Goal: Task Accomplishment & Management: Manage account settings

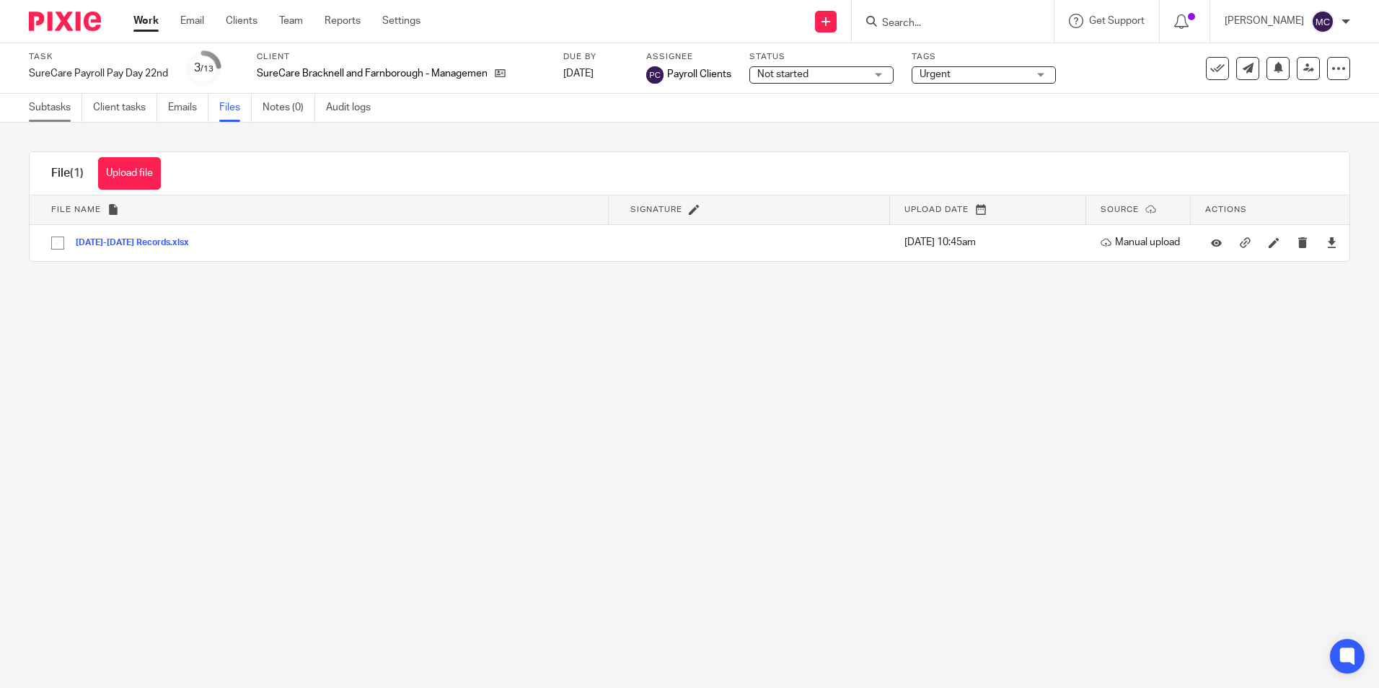
click at [54, 107] on link "Subtasks" at bounding box center [55, 108] width 53 height 28
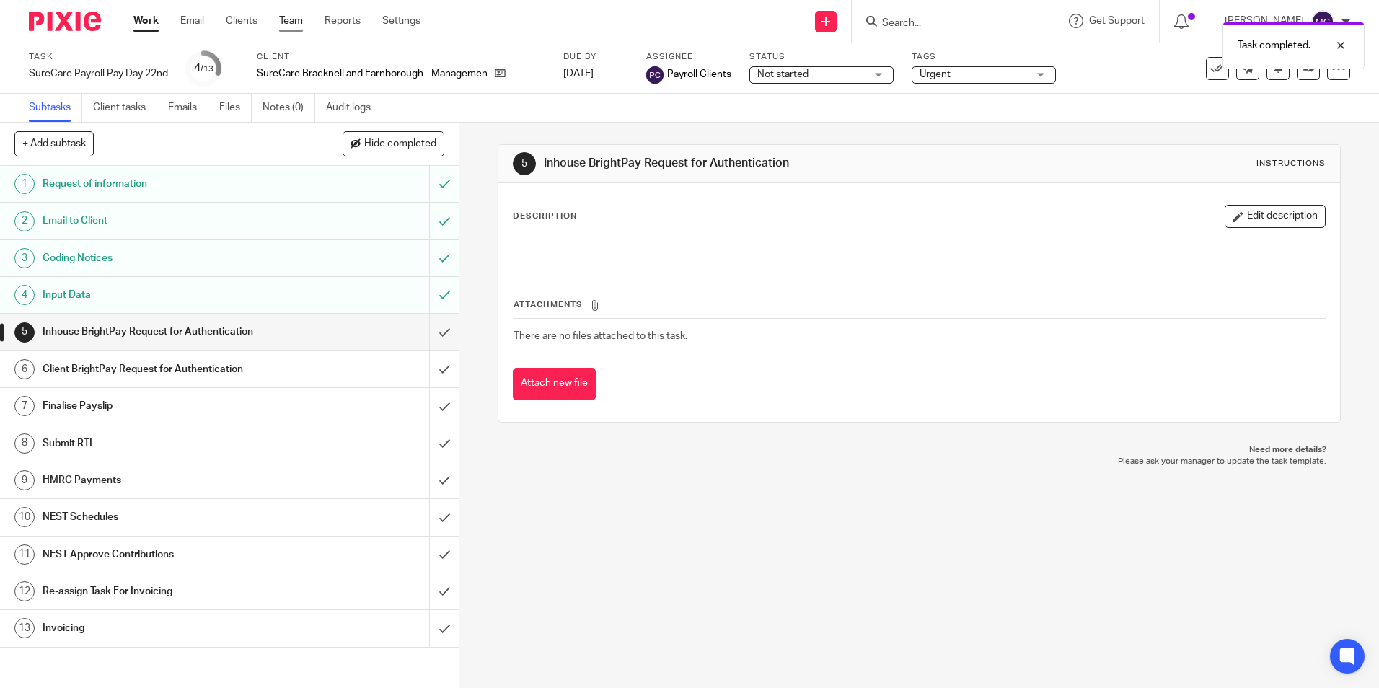
click at [286, 27] on link "Team" at bounding box center [291, 21] width 24 height 14
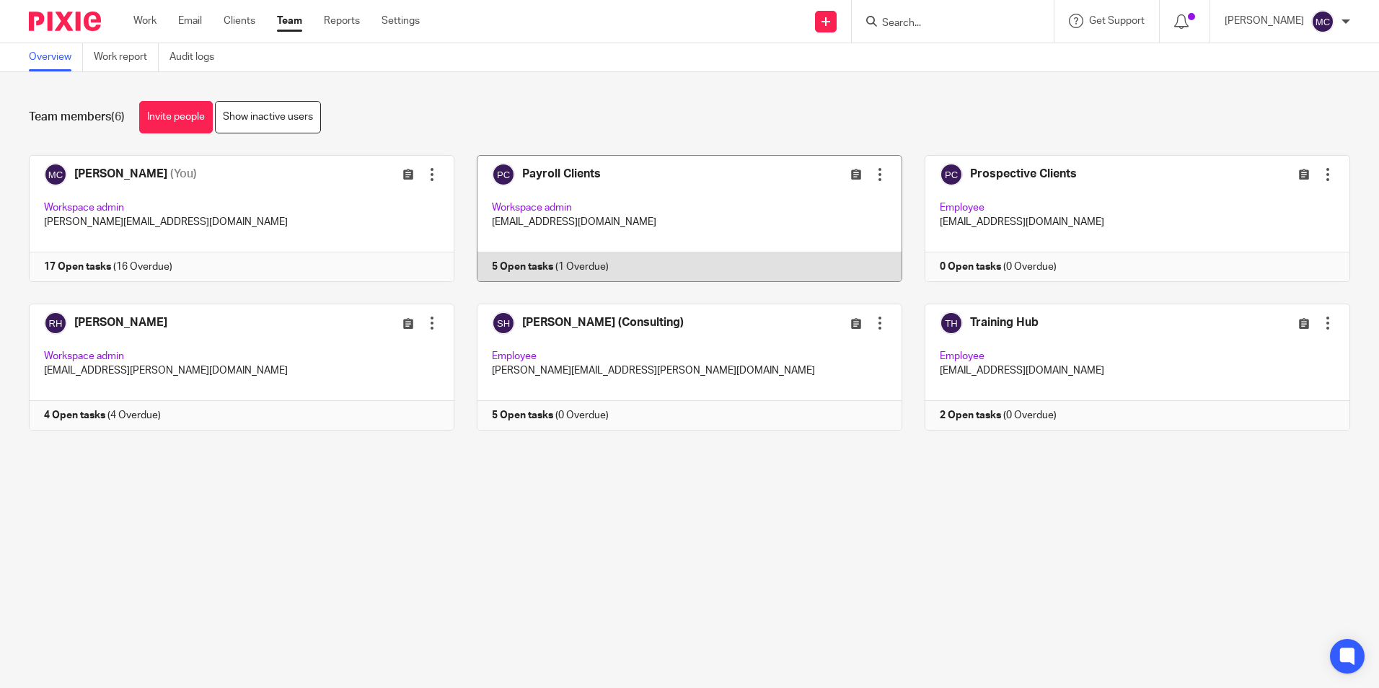
click at [548, 167] on link at bounding box center [678, 218] width 448 height 127
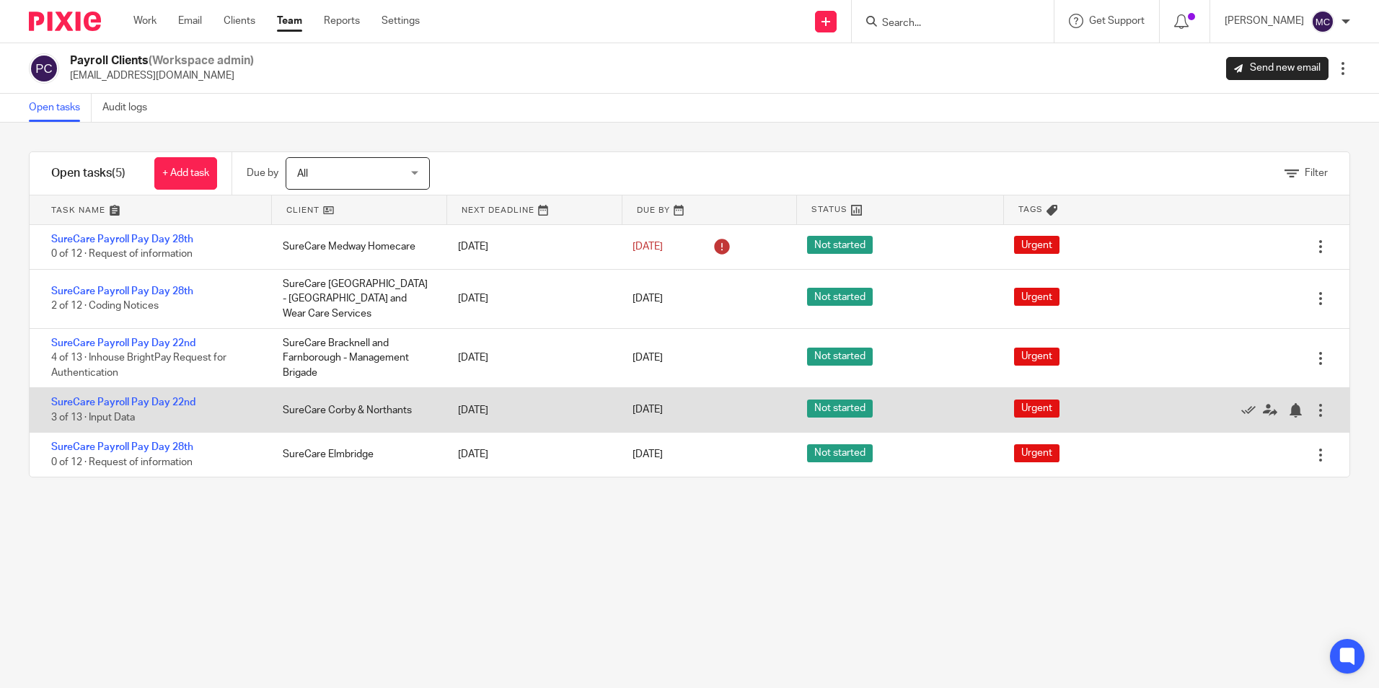
click at [120, 388] on div "SureCare Payroll Pay Day 22nd 3 of 13 · Input Data" at bounding box center [149, 410] width 239 height 44
click at [120, 397] on link "SureCare Payroll Pay Day 22nd" at bounding box center [123, 402] width 144 height 10
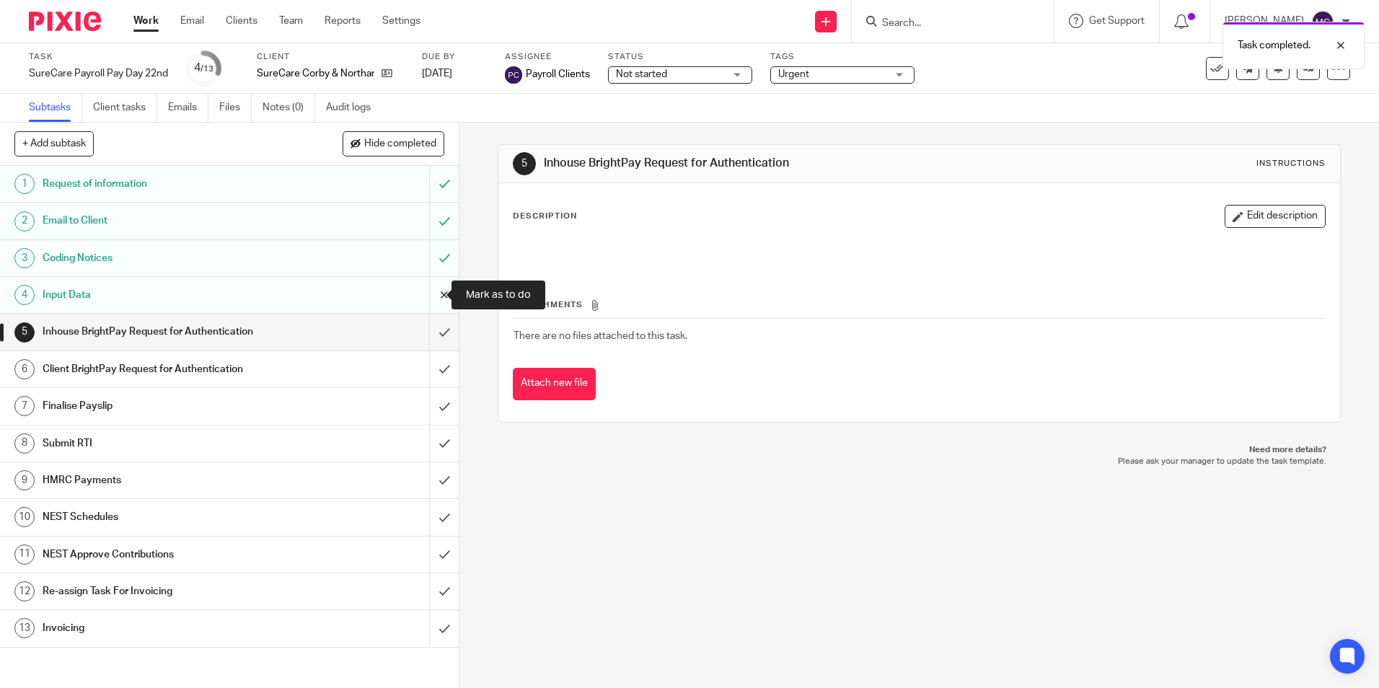
click at [431, 293] on input "submit" at bounding box center [229, 295] width 459 height 36
